Goal: Task Accomplishment & Management: Use online tool/utility

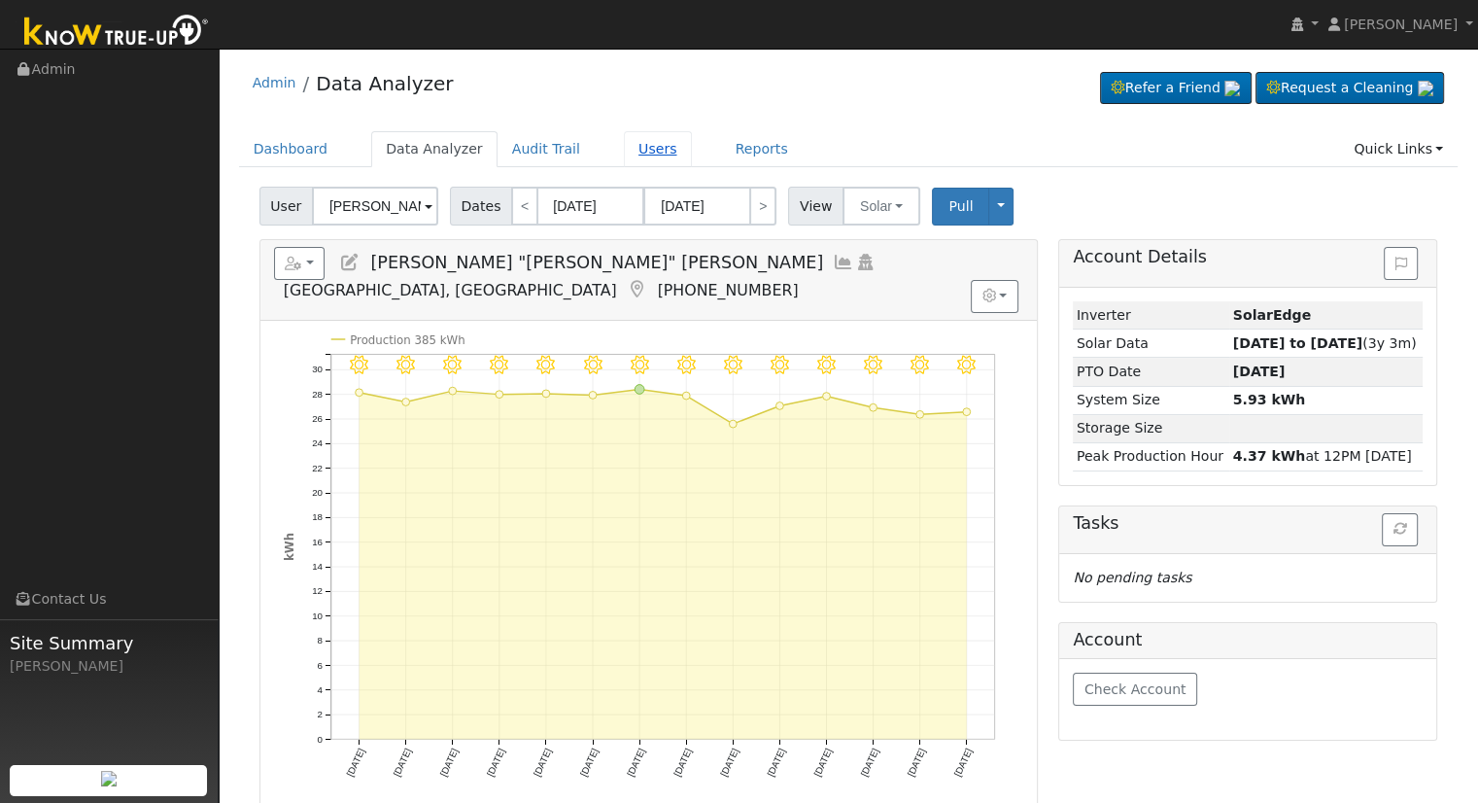
click at [627, 149] on link "Users" at bounding box center [658, 149] width 68 height 36
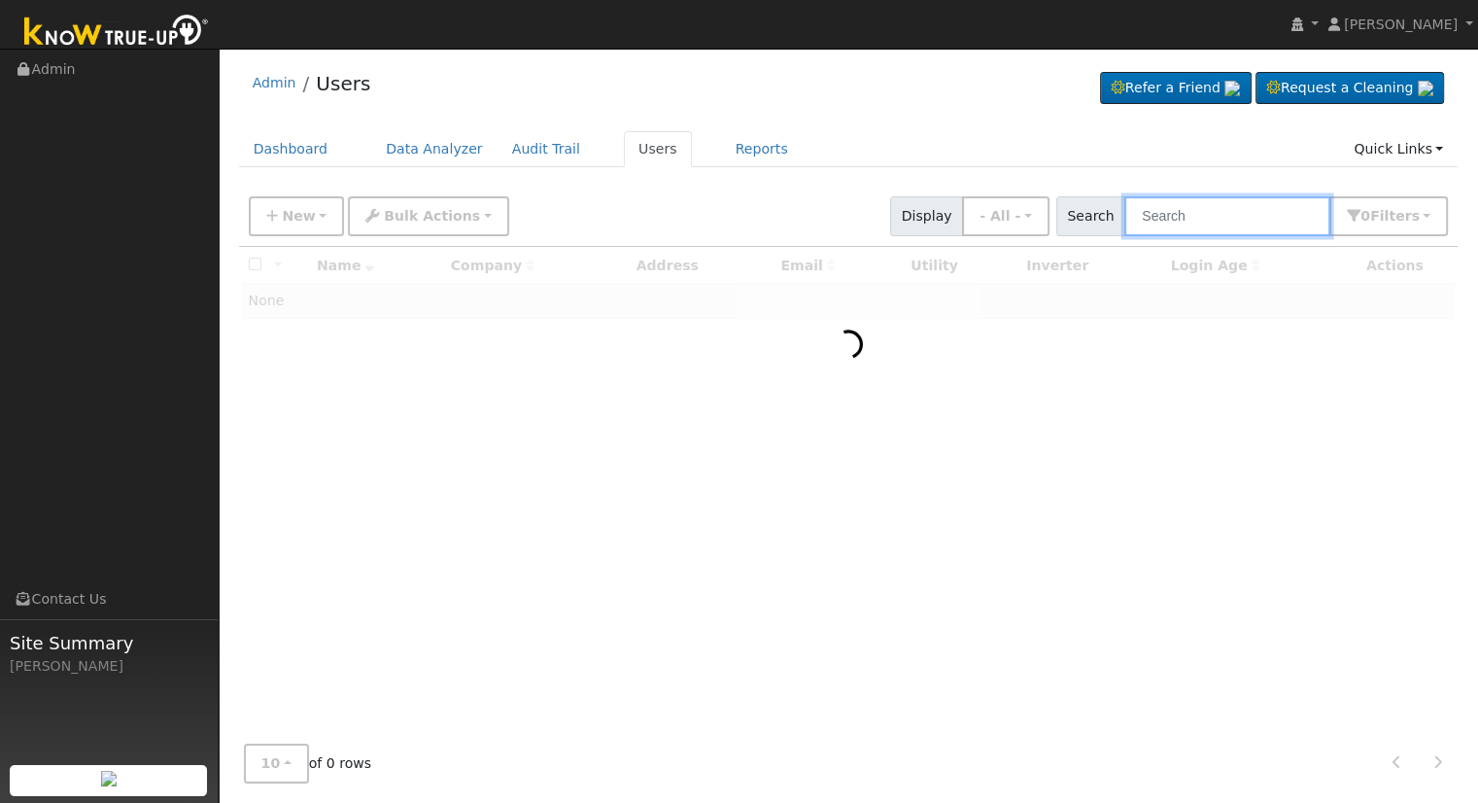
click at [1231, 220] on input "text" at bounding box center [1227, 216] width 206 height 40
paste input "[EMAIL_ADDRESS][DOMAIN_NAME]"
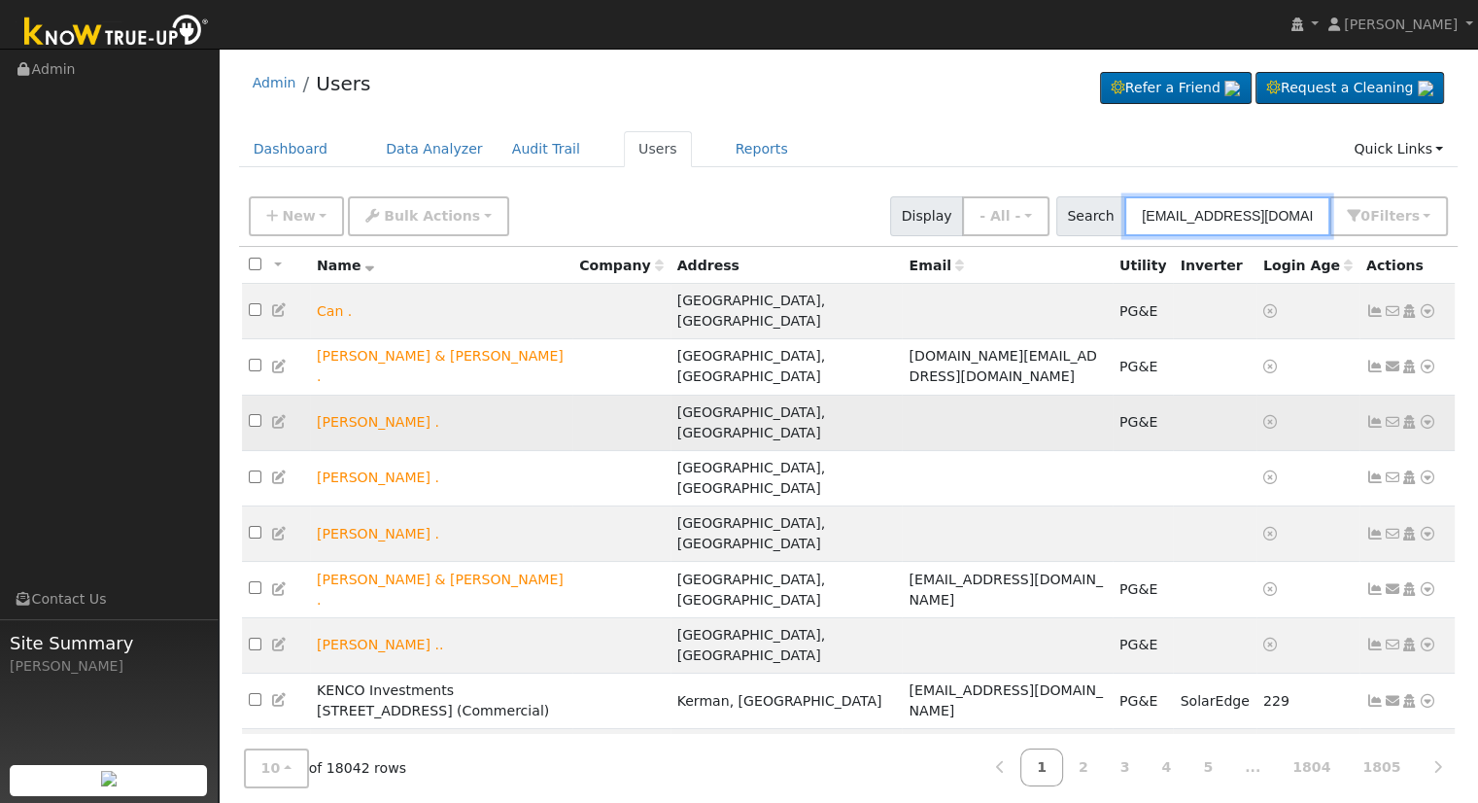
type input "[EMAIL_ADDRESS][DOMAIN_NAME]"
click at [1274, 223] on input "[EMAIL_ADDRESS][DOMAIN_NAME]" at bounding box center [1227, 216] width 206 height 40
click at [408, 154] on link "Data Analyzer" at bounding box center [434, 149] width 126 height 36
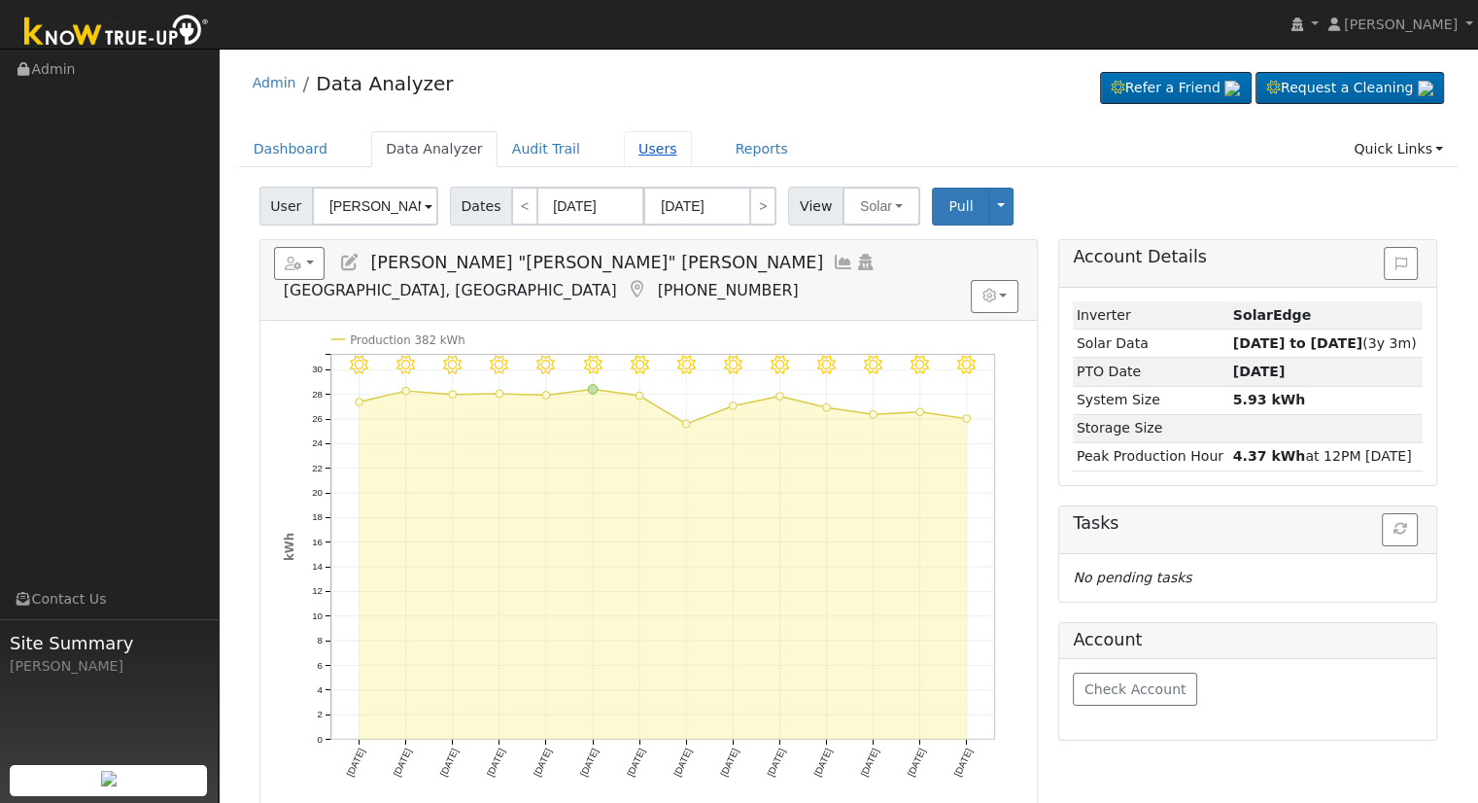
click at [639, 160] on link "Users" at bounding box center [658, 149] width 68 height 36
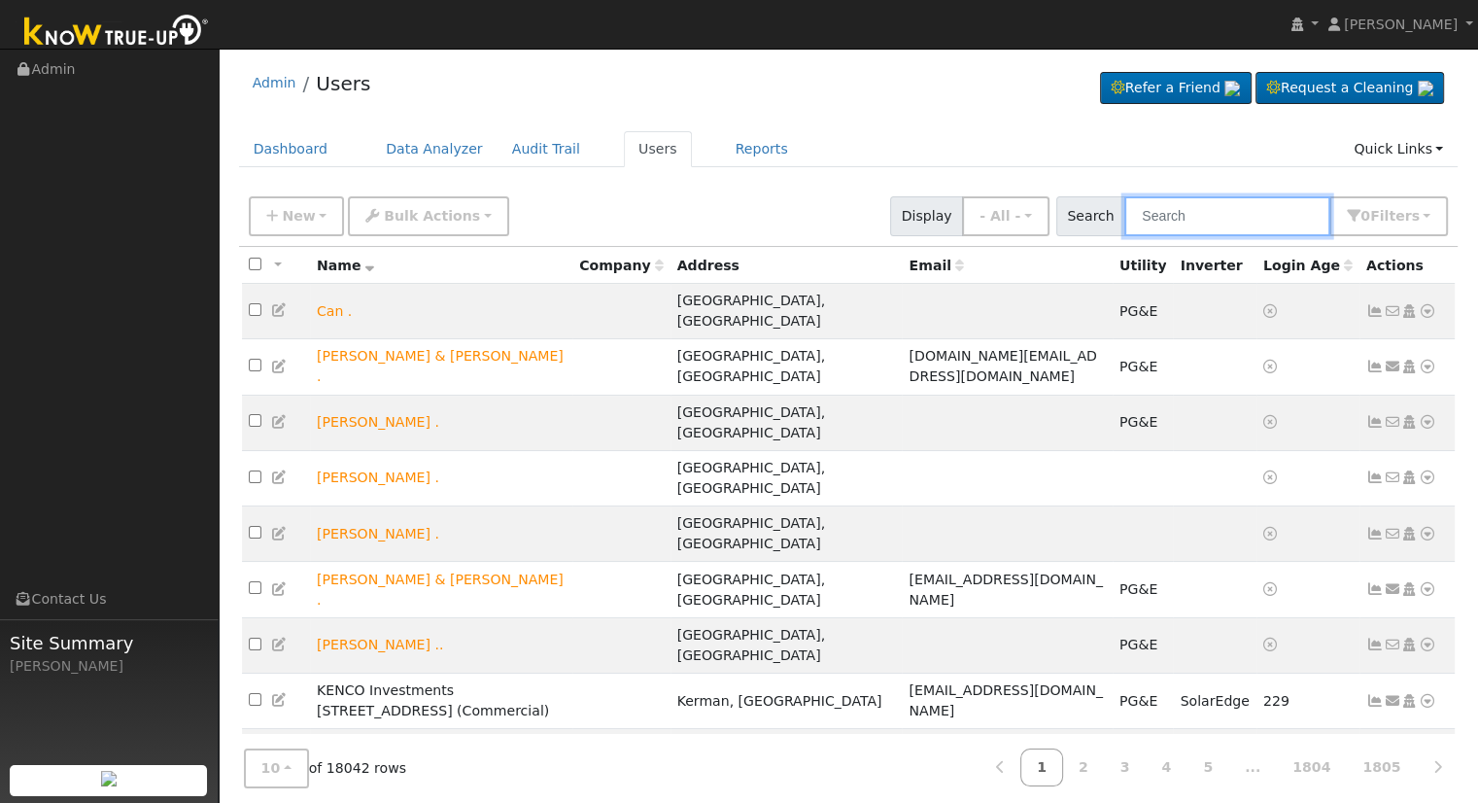
click at [1267, 224] on input "text" at bounding box center [1227, 216] width 206 height 40
paste input "[EMAIL_ADDRESS][DOMAIN_NAME]"
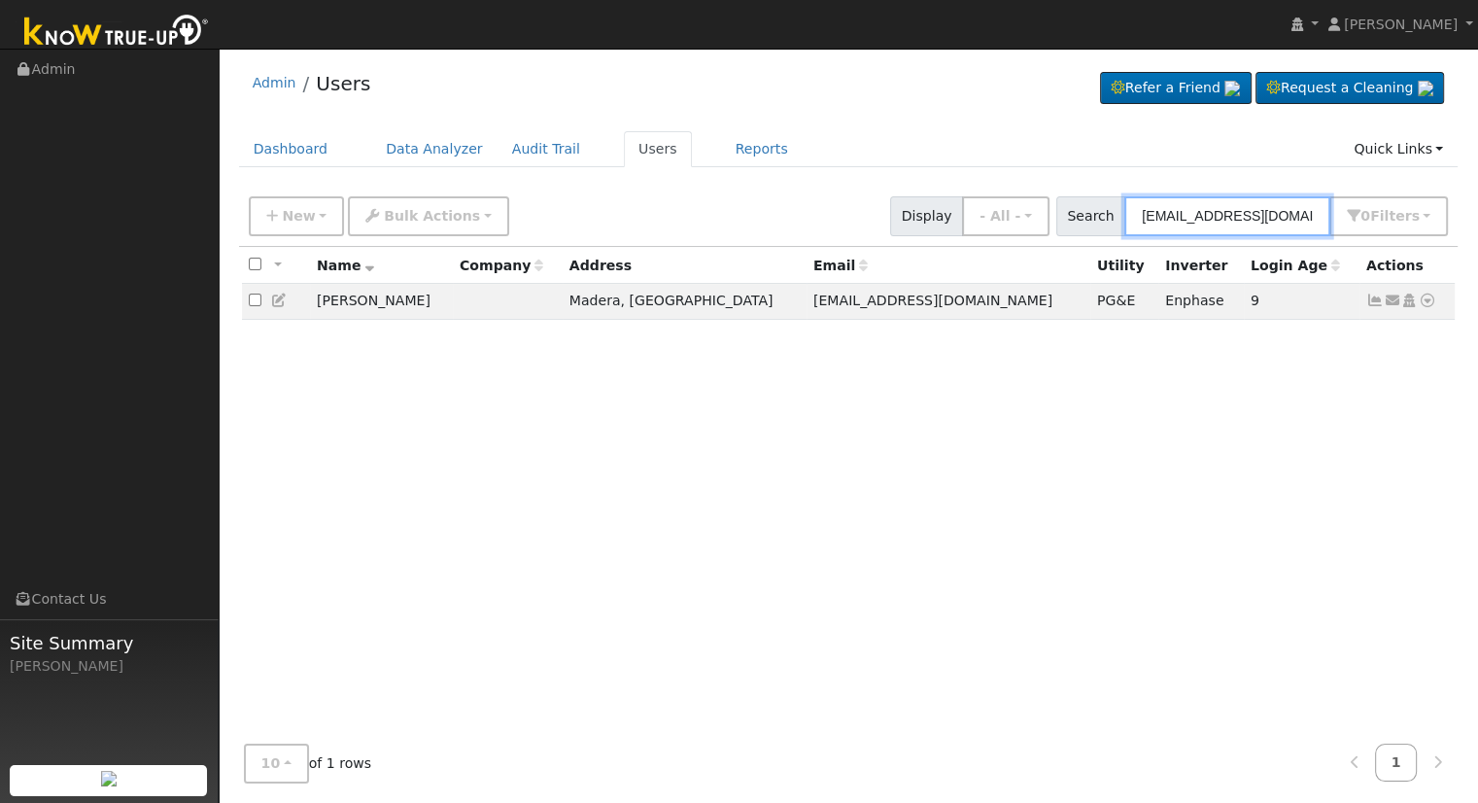
type input "[EMAIL_ADDRESS][DOMAIN_NAME]"
